Goal: Task Accomplishment & Management: Use online tool/utility

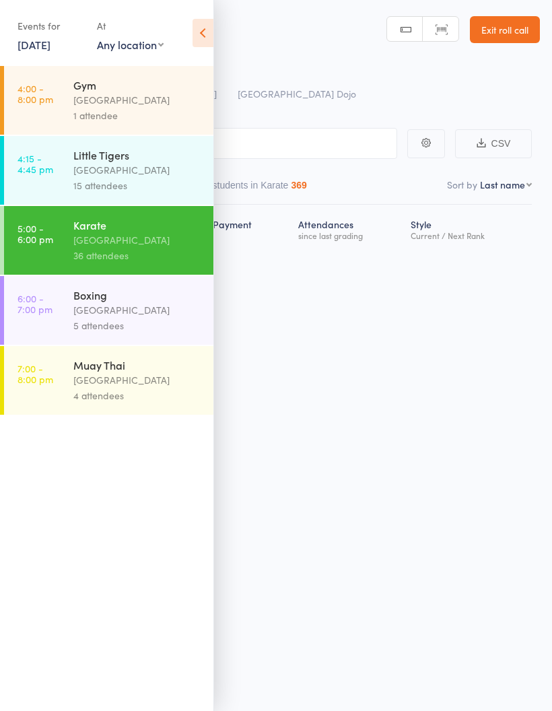
click at [151, 171] on div "[GEOGRAPHIC_DATA]" at bounding box center [137, 169] width 129 height 15
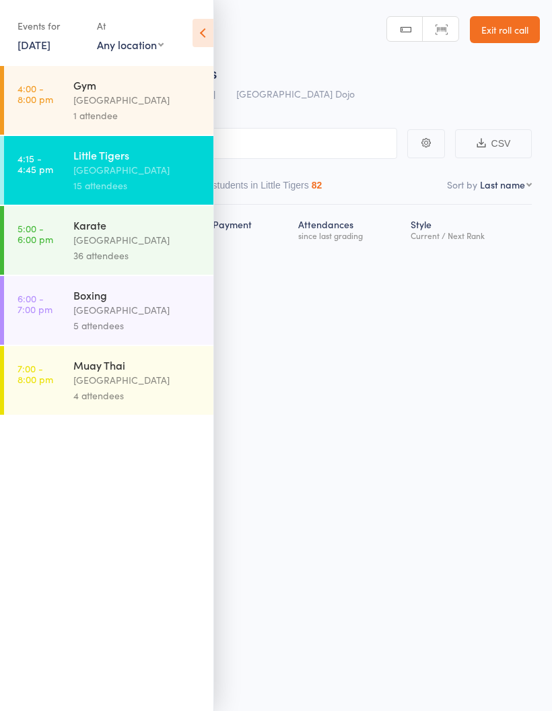
click at [40, 52] on link "[DATE]" at bounding box center [34, 44] width 33 height 15
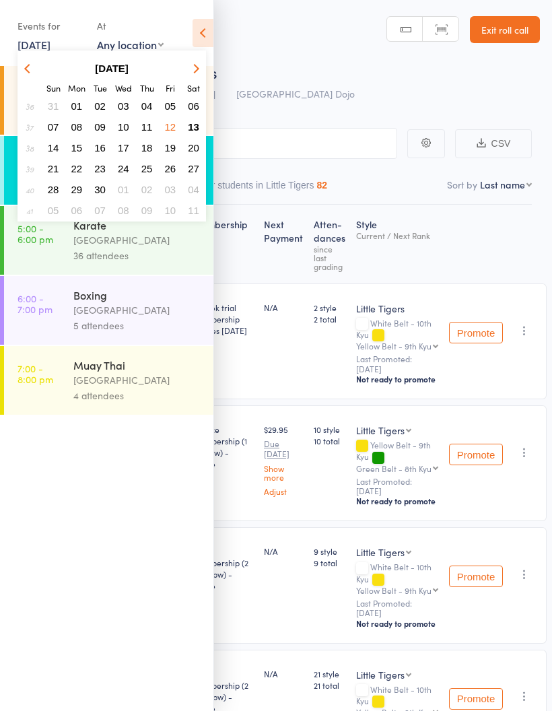
click at [193, 127] on span "13" at bounding box center [193, 126] width 11 height 11
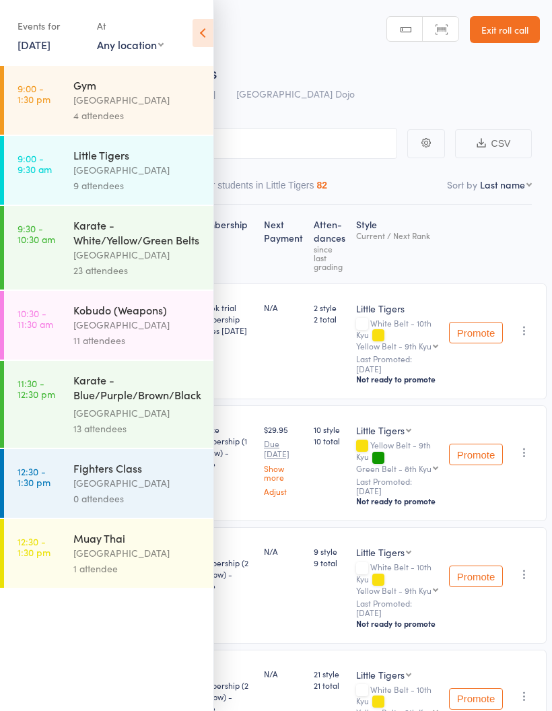
click at [158, 181] on div "9 attendees" at bounding box center [137, 185] width 129 height 15
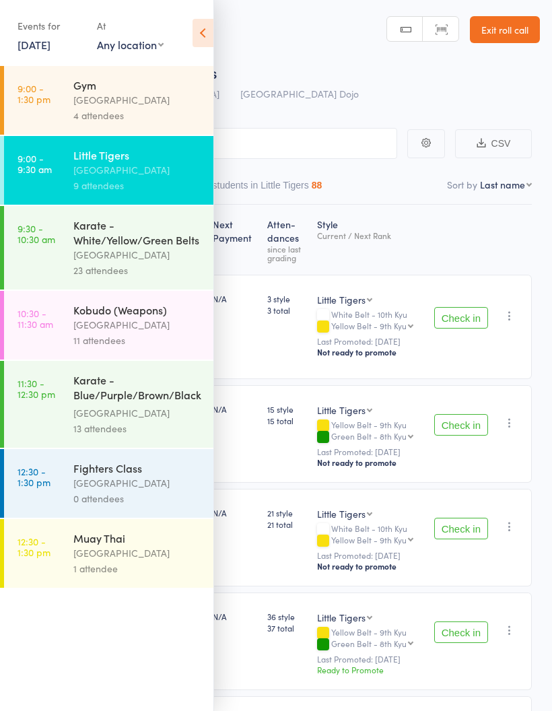
click at [204, 36] on icon at bounding box center [203, 33] width 21 height 28
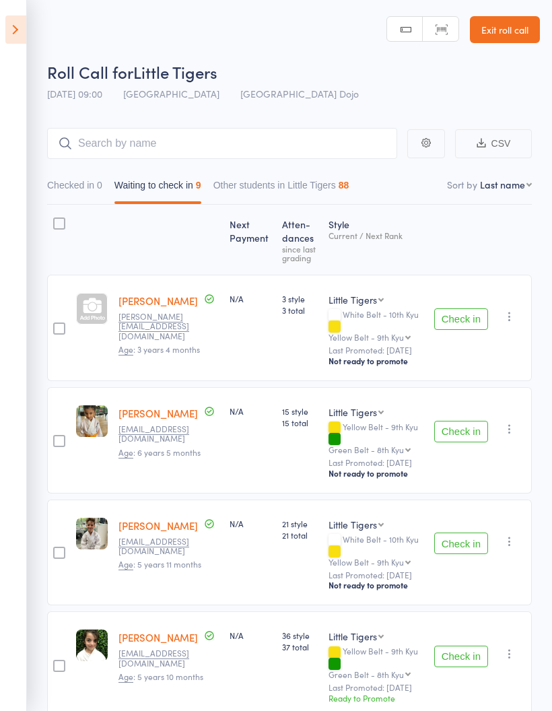
click at [469, 319] on button "Check in" at bounding box center [461, 319] width 54 height 22
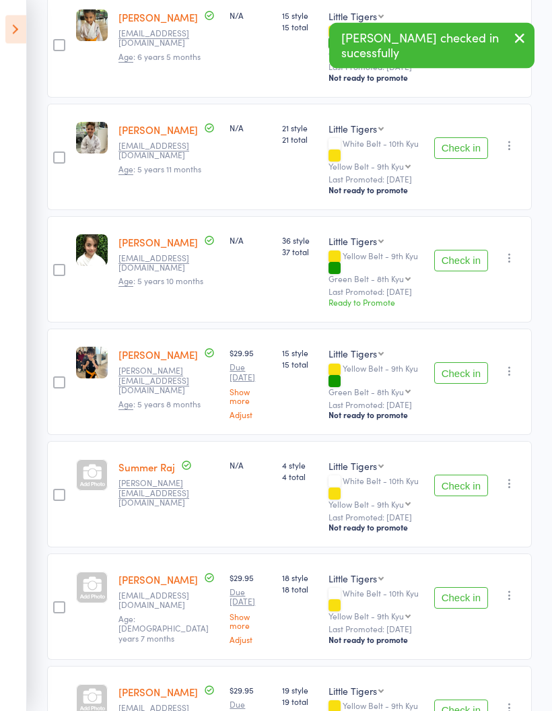
click at [465, 475] on button "Check in" at bounding box center [461, 486] width 54 height 22
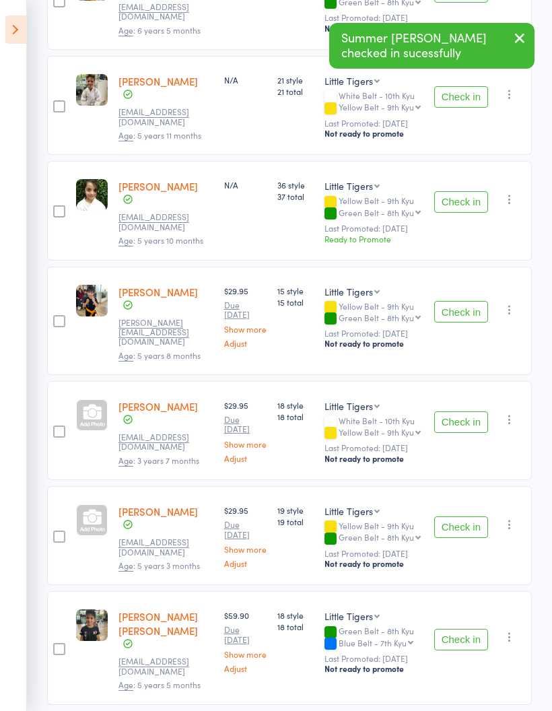
scroll to position [320, 0]
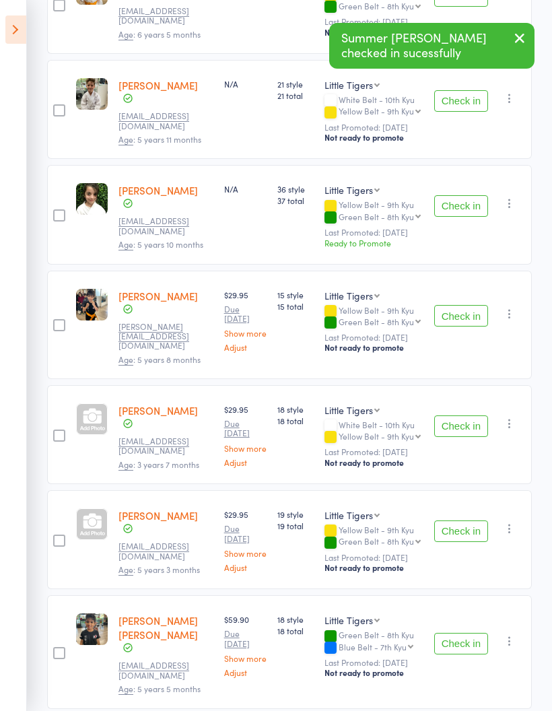
click at [467, 537] on button "Check in" at bounding box center [461, 532] width 54 height 22
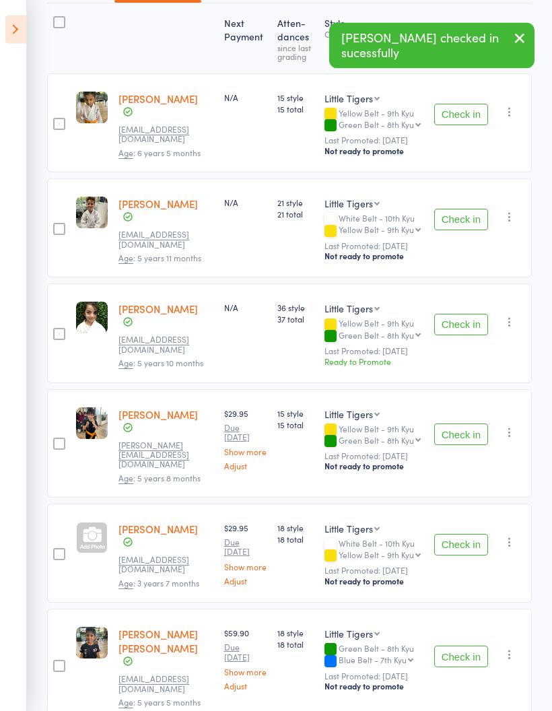
scroll to position [0, 0]
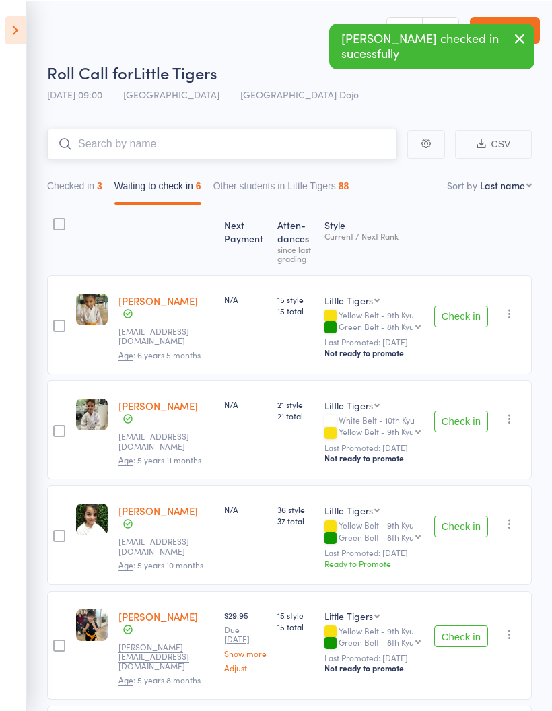
click at [304, 147] on input "search" at bounding box center [222, 143] width 350 height 31
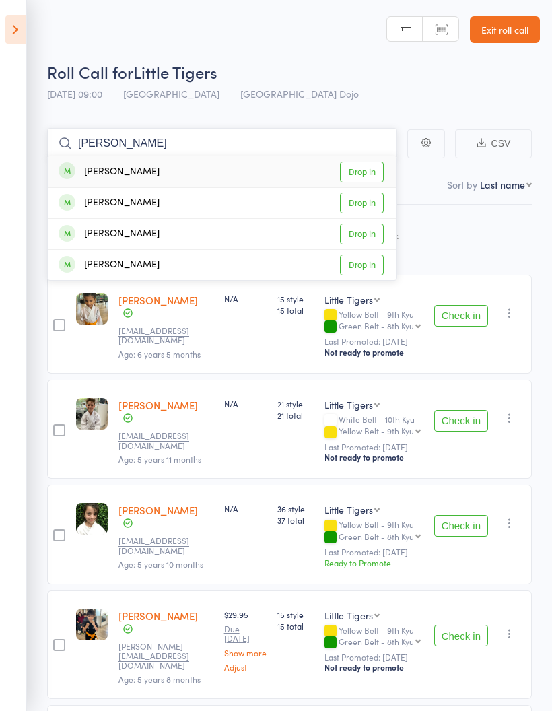
type input "[PERSON_NAME]"
click at [365, 174] on link "Drop in" at bounding box center [362, 172] width 44 height 21
